Goal: Task Accomplishment & Management: Use online tool/utility

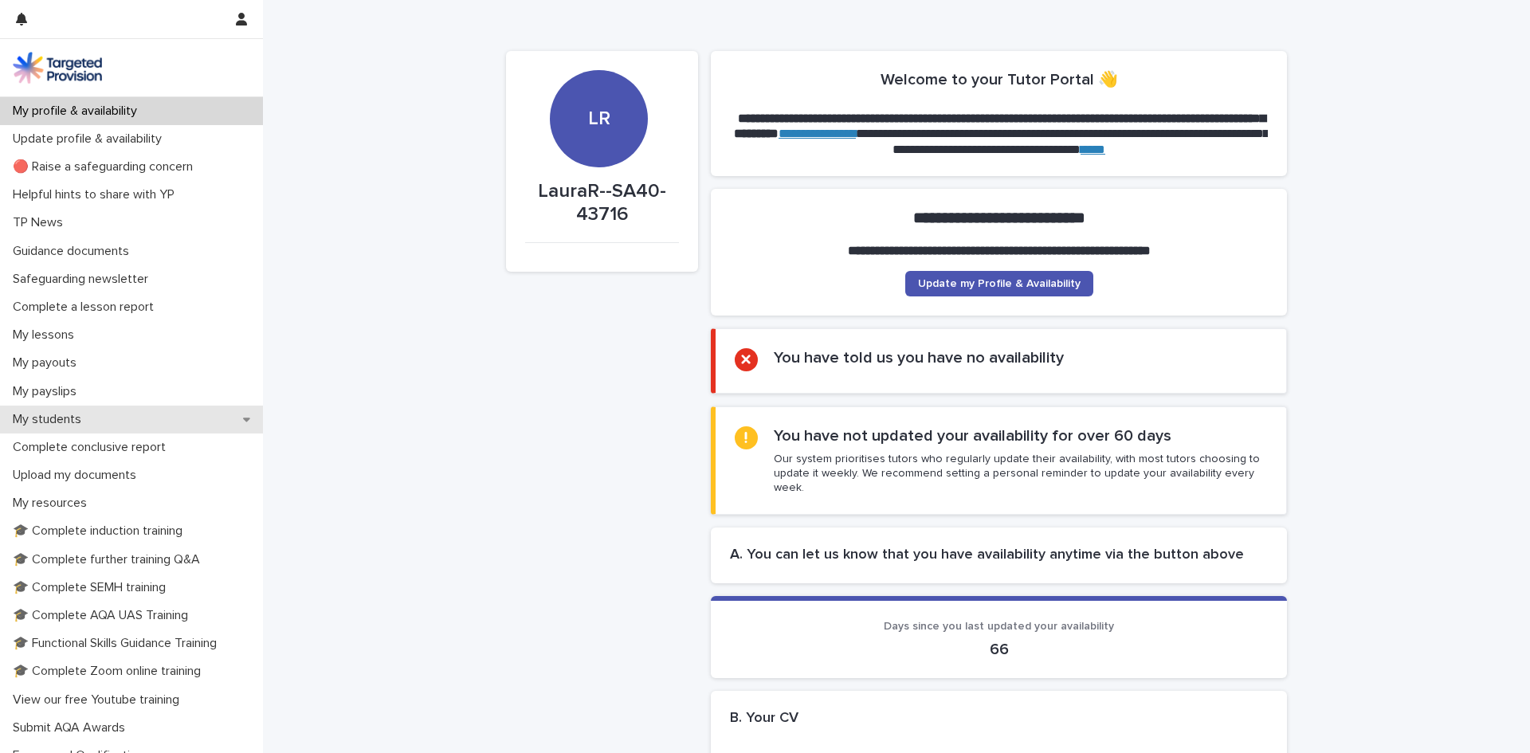
click at [66, 414] on p "My students" at bounding box center [50, 419] width 88 height 15
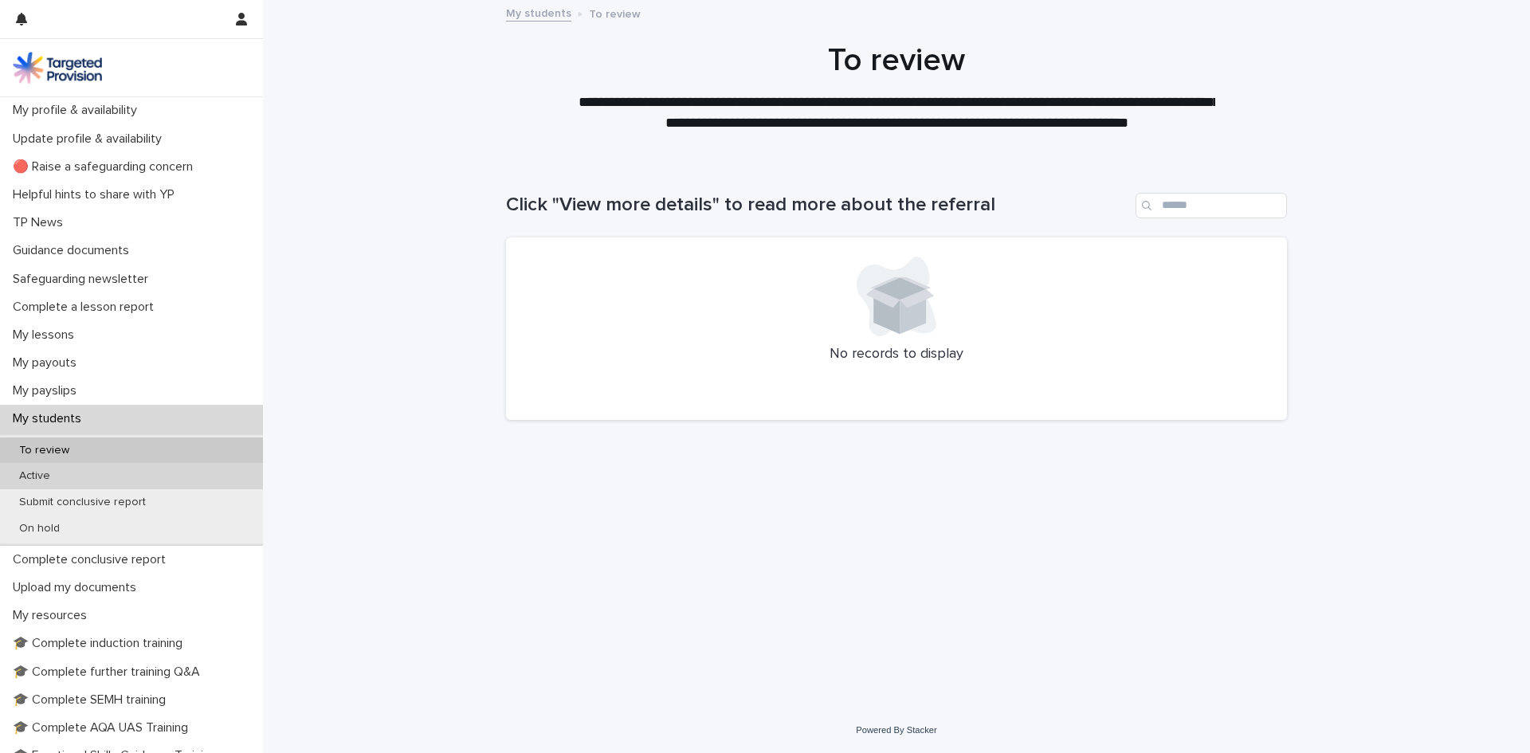
click at [36, 478] on p "Active" at bounding box center [34, 476] width 57 height 14
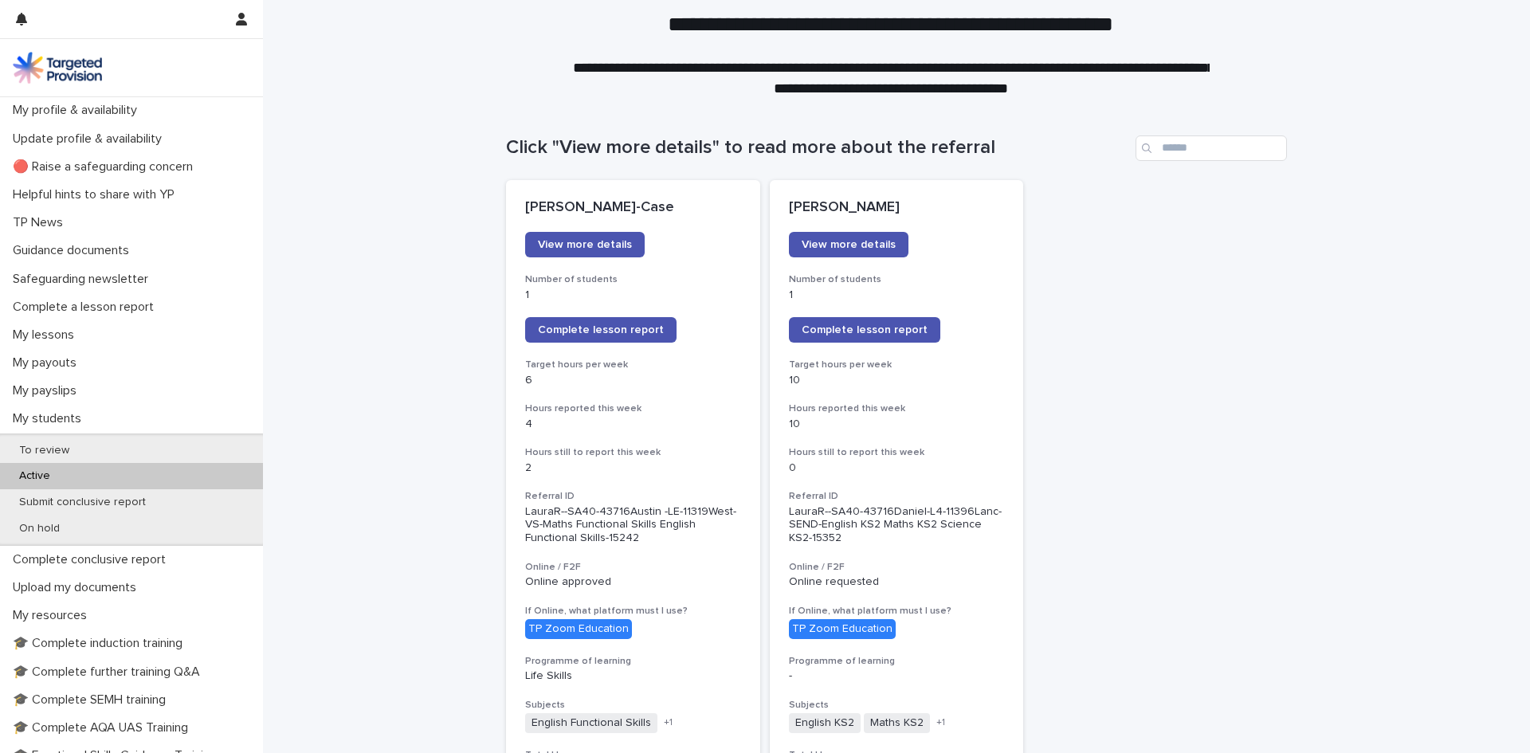
scroll to position [80, 0]
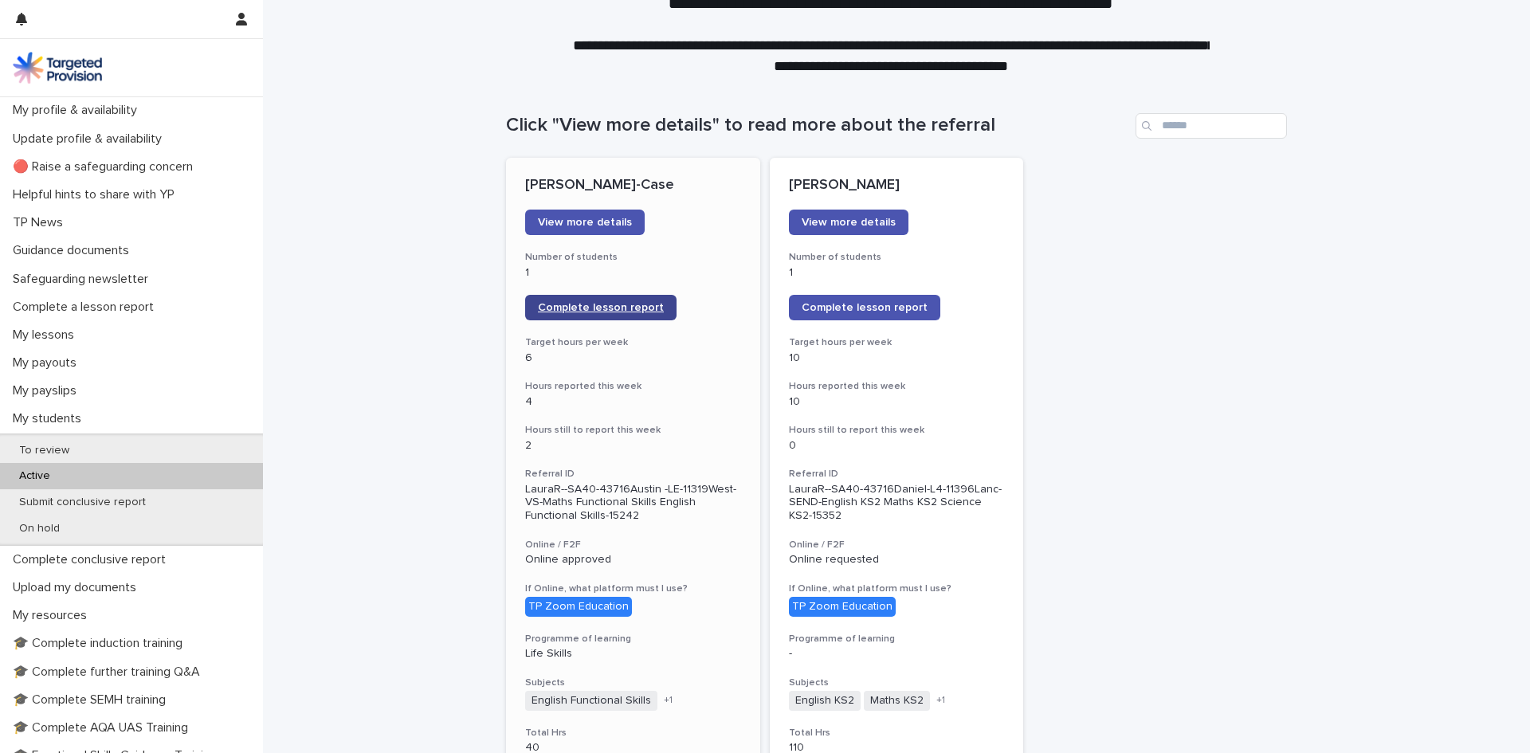
click at [606, 312] on span "Complete lesson report" at bounding box center [601, 307] width 126 height 11
